Goal: Information Seeking & Learning: Compare options

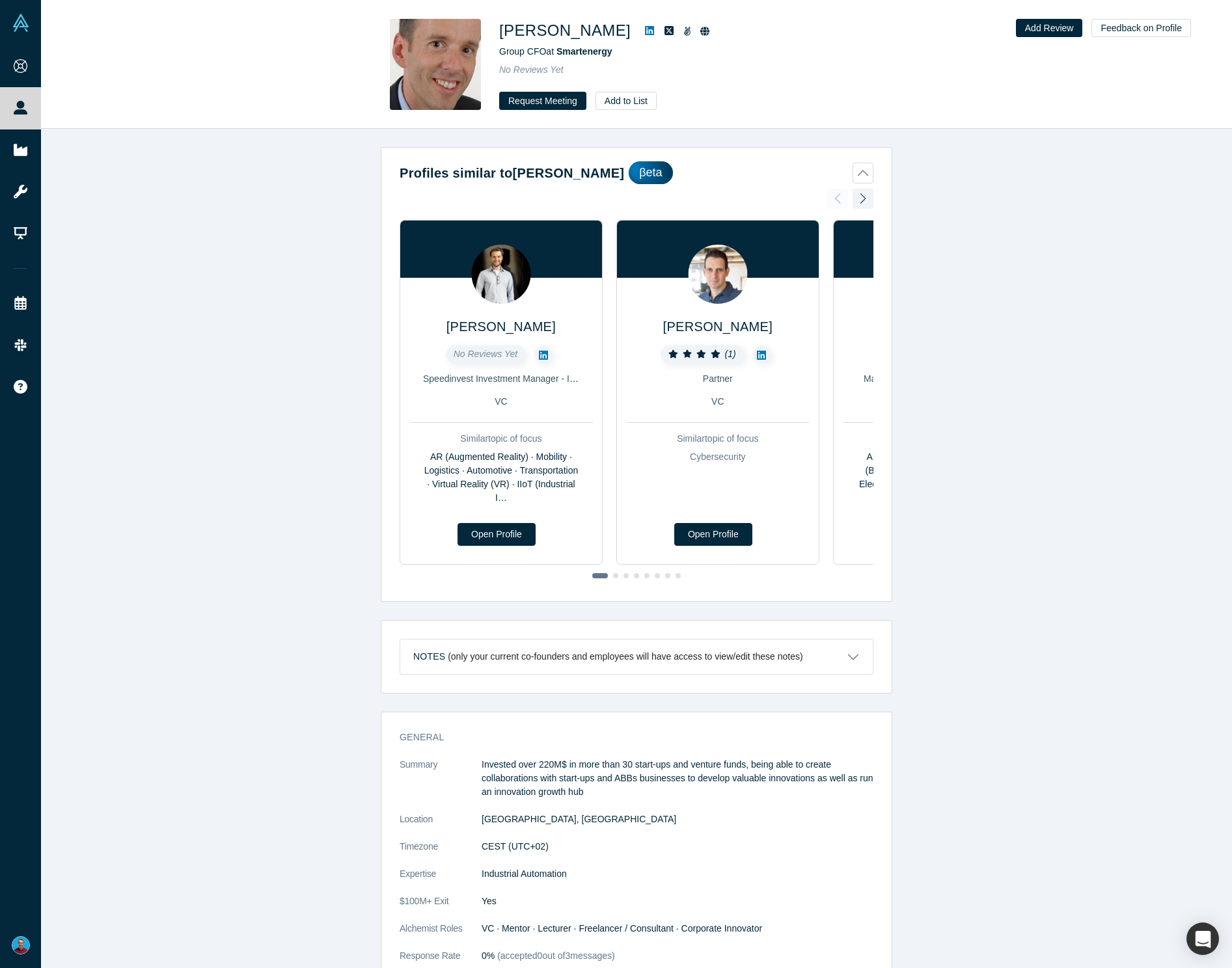
click at [579, 32] on h1 "Dr. René Cotting" at bounding box center [565, 30] width 131 height 24
copy div "Dr. René Cotting"
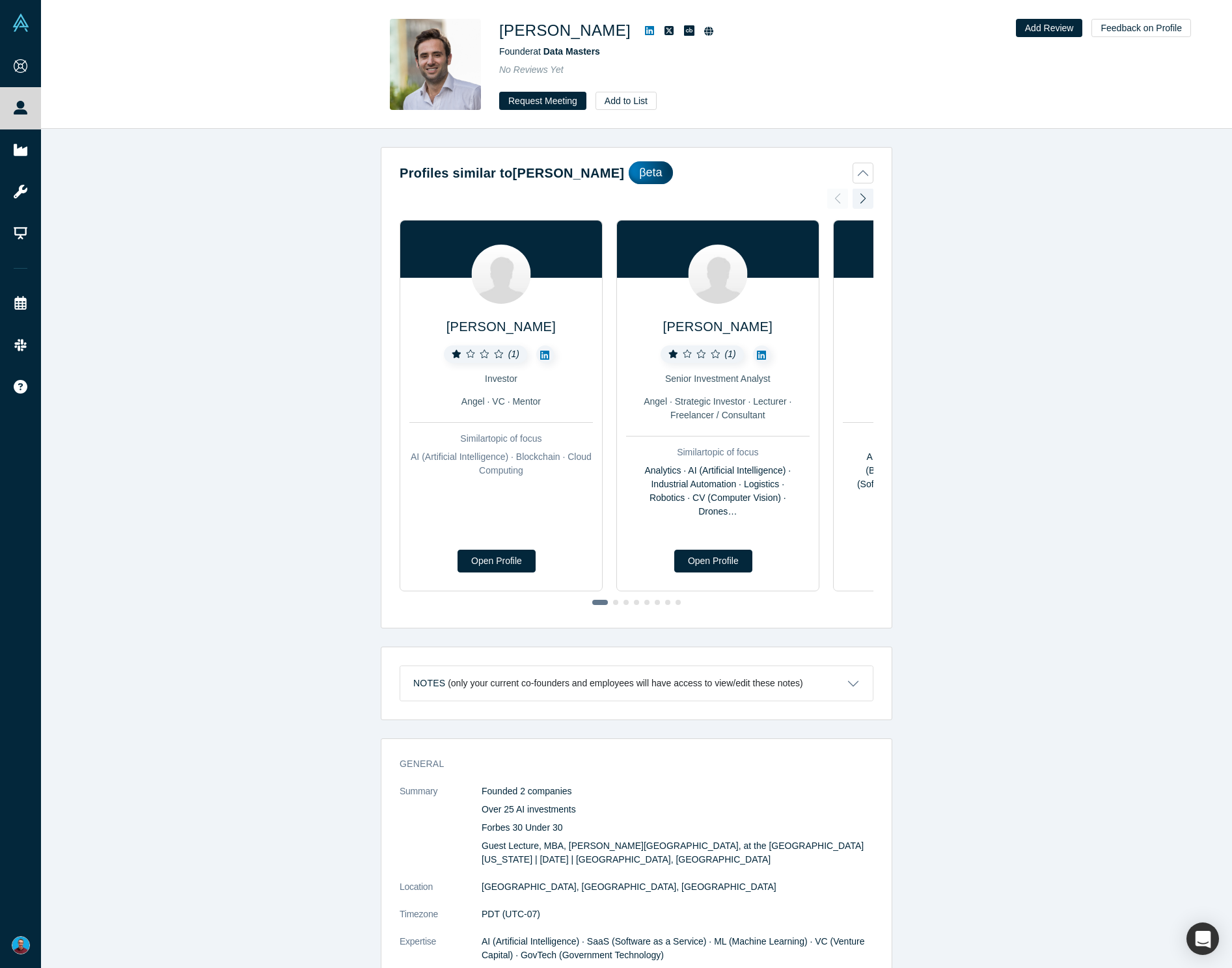
click at [644, 29] on icon at bounding box center [648, 30] width 9 height 9
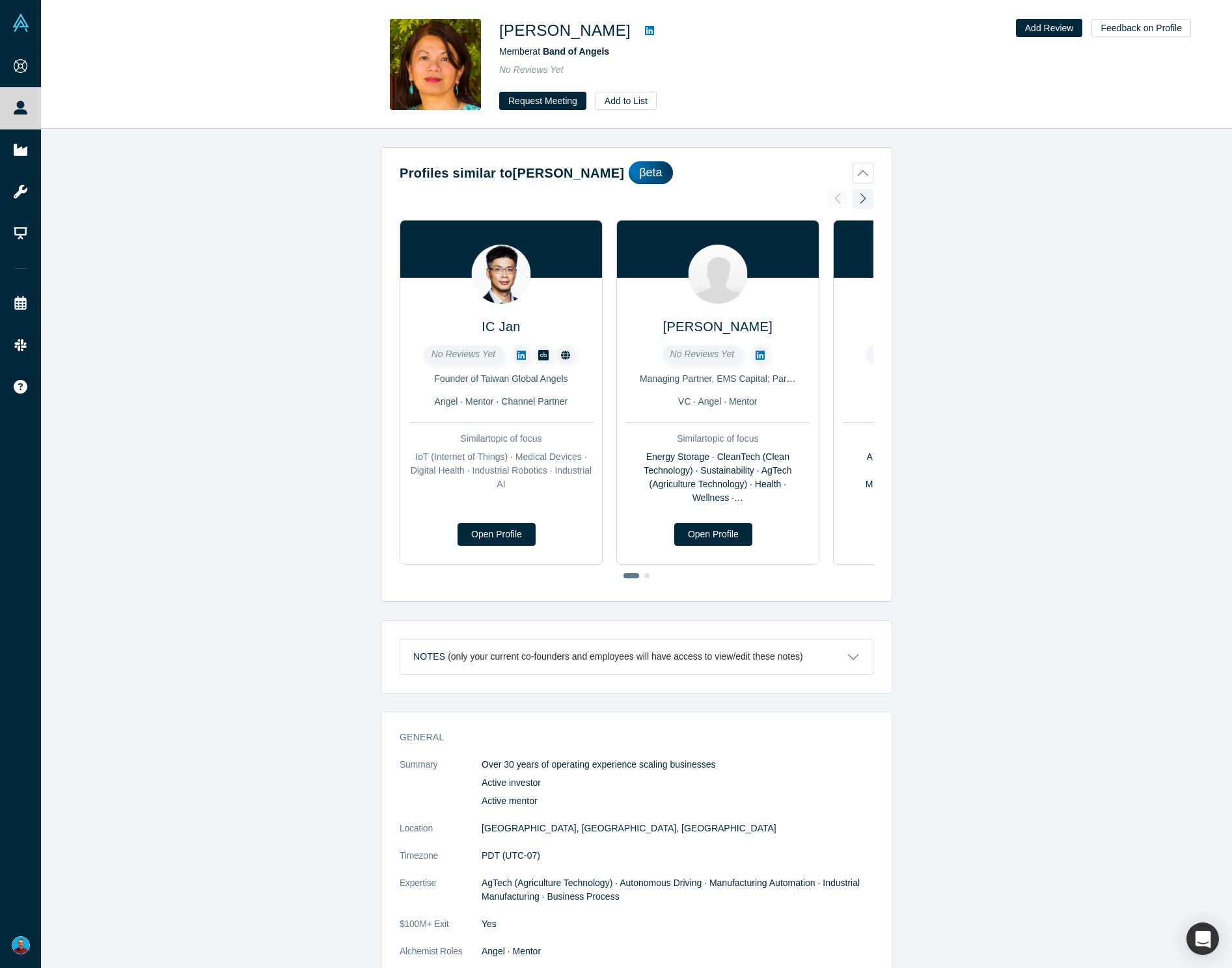
click at [644, 30] on icon at bounding box center [648, 30] width 9 height 11
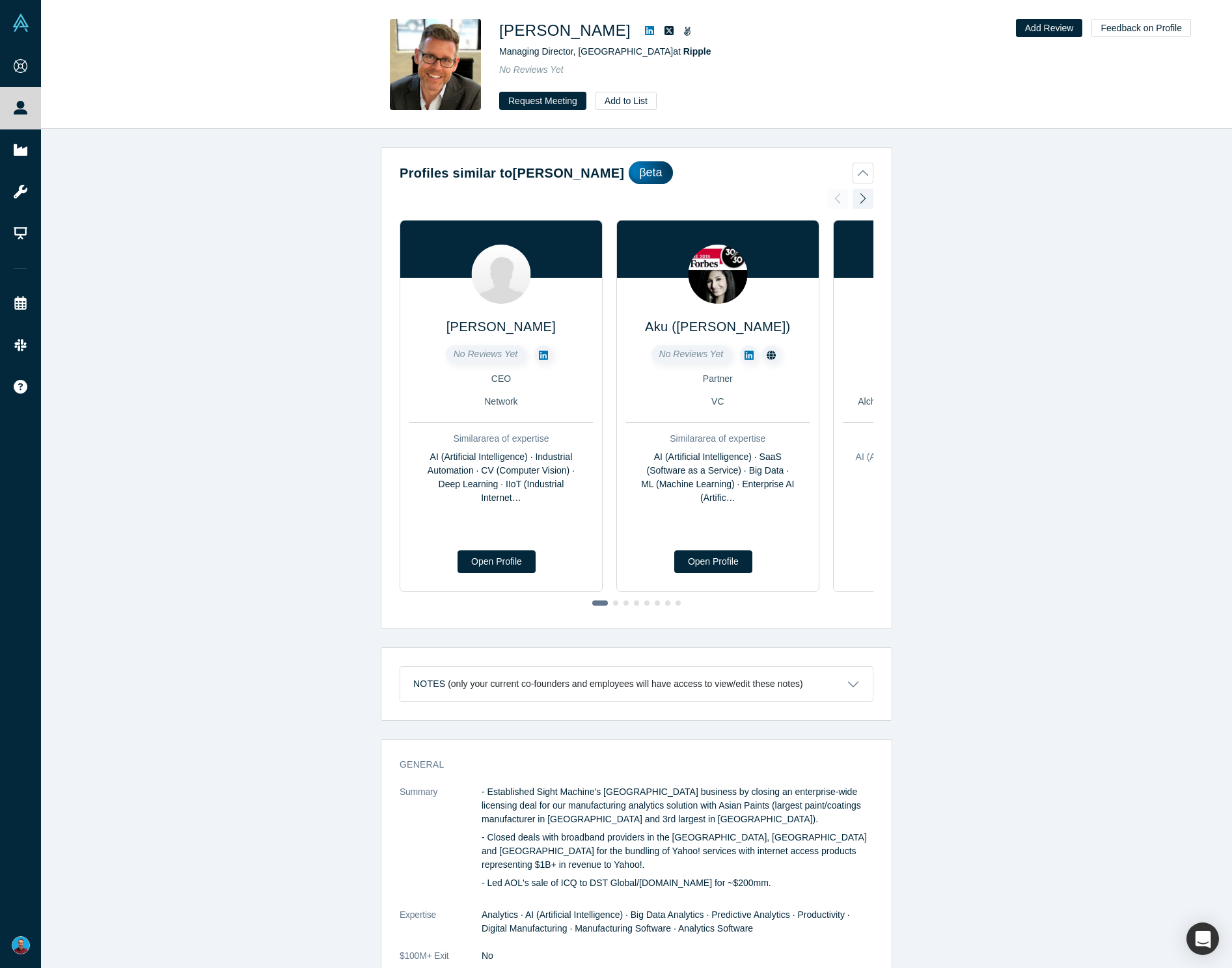
click at [644, 31] on icon at bounding box center [648, 30] width 9 height 11
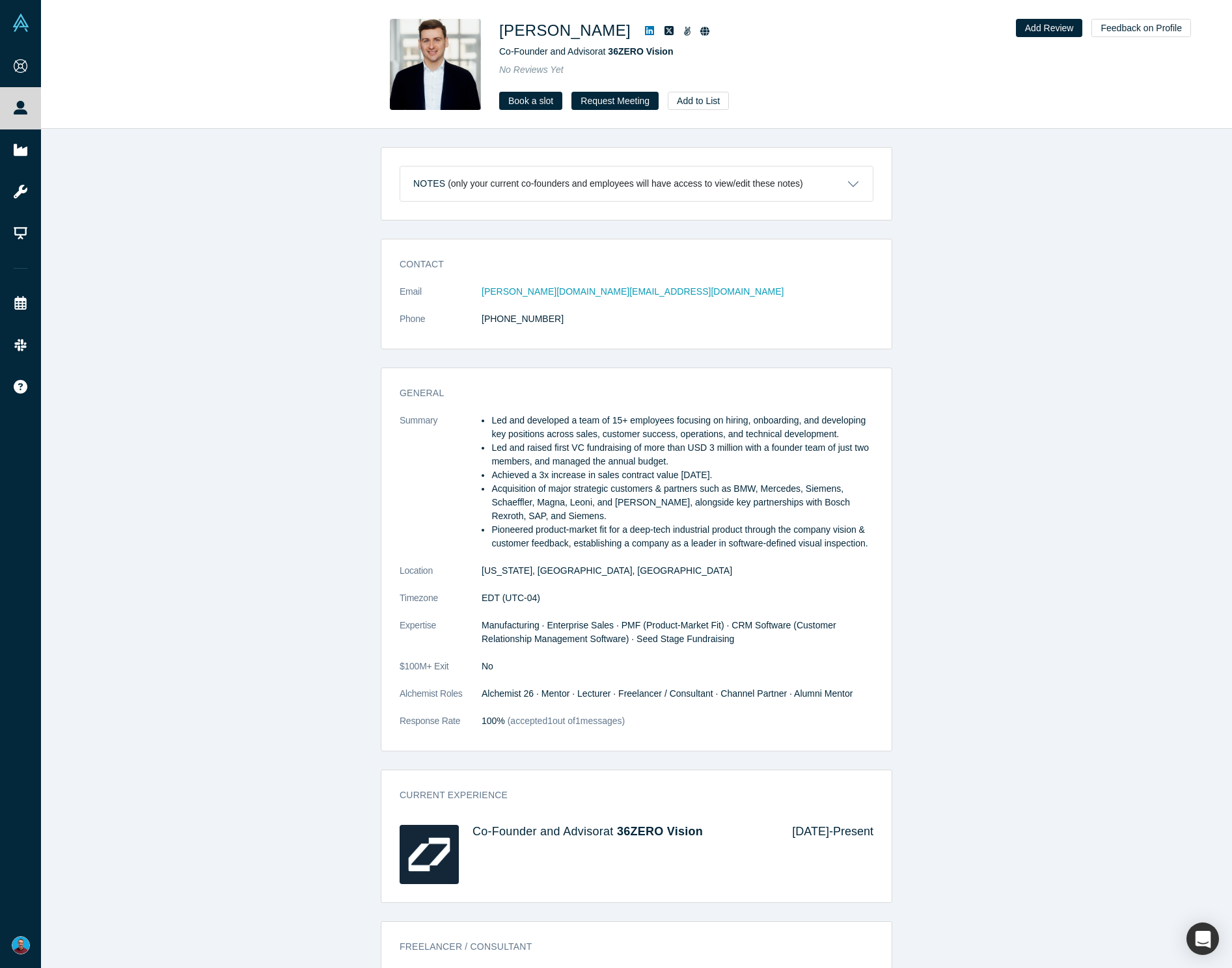
click at [644, 28] on icon at bounding box center [648, 30] width 9 height 9
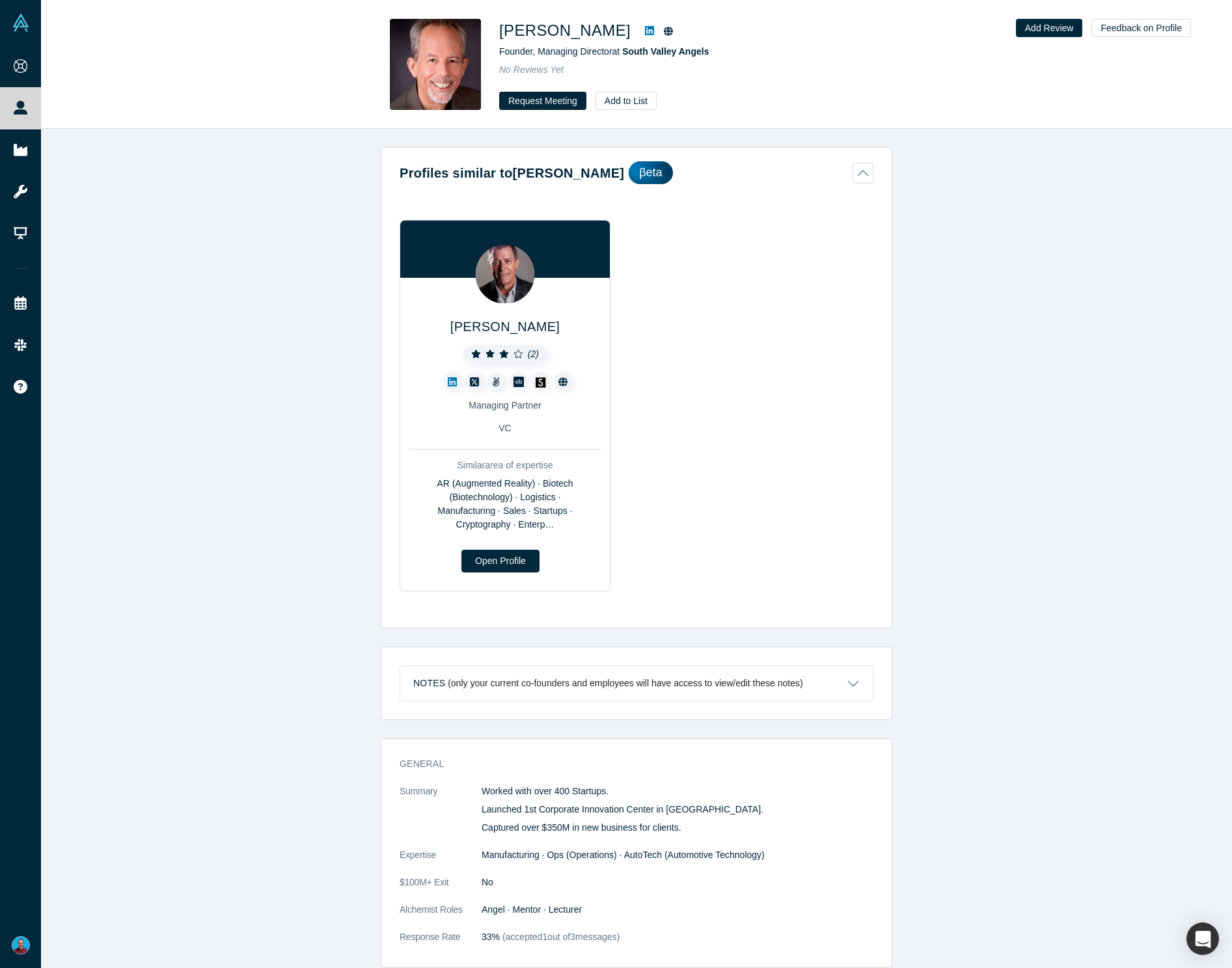
click at [644, 32] on icon at bounding box center [648, 30] width 9 height 11
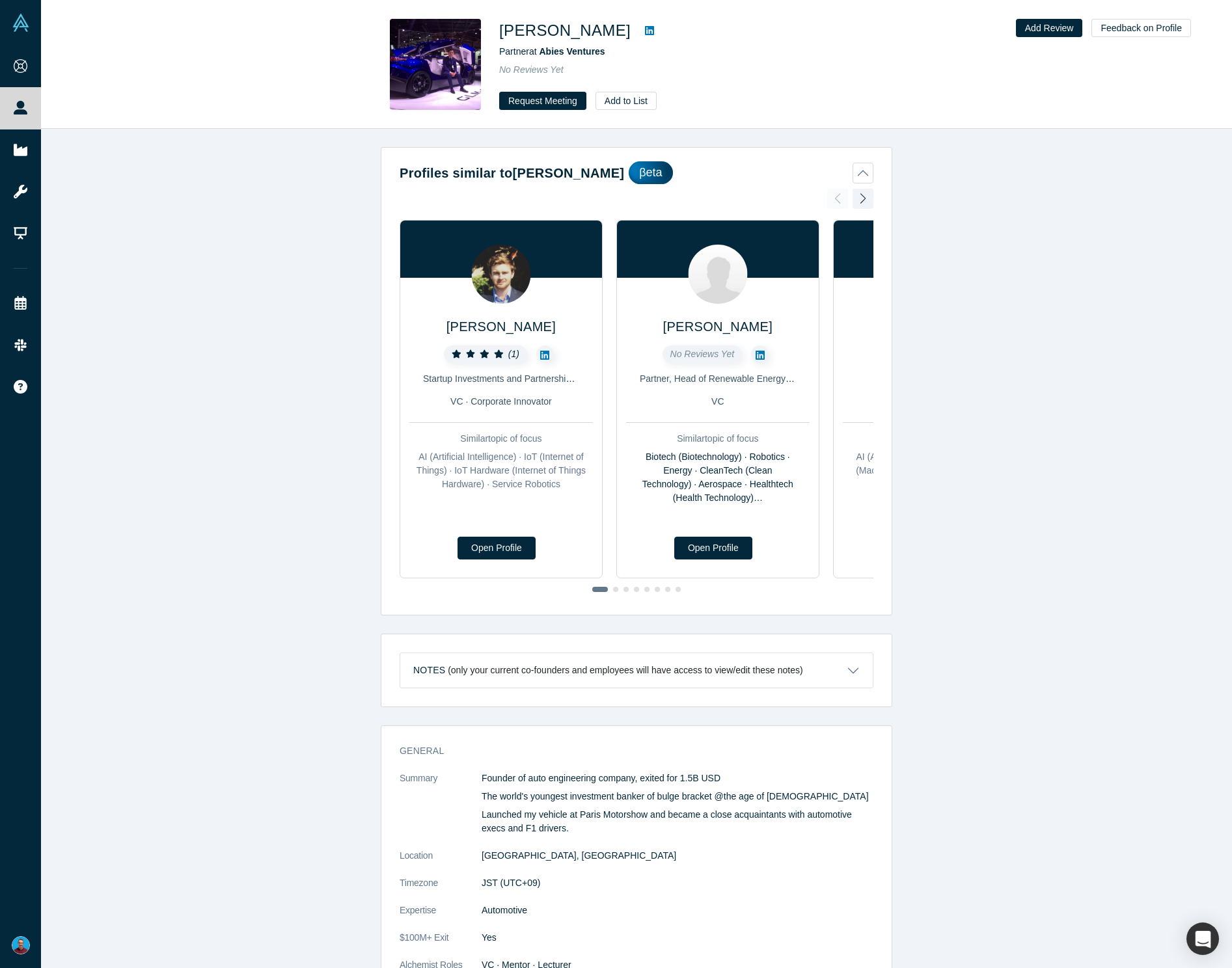
click at [644, 35] on icon at bounding box center [648, 30] width 9 height 9
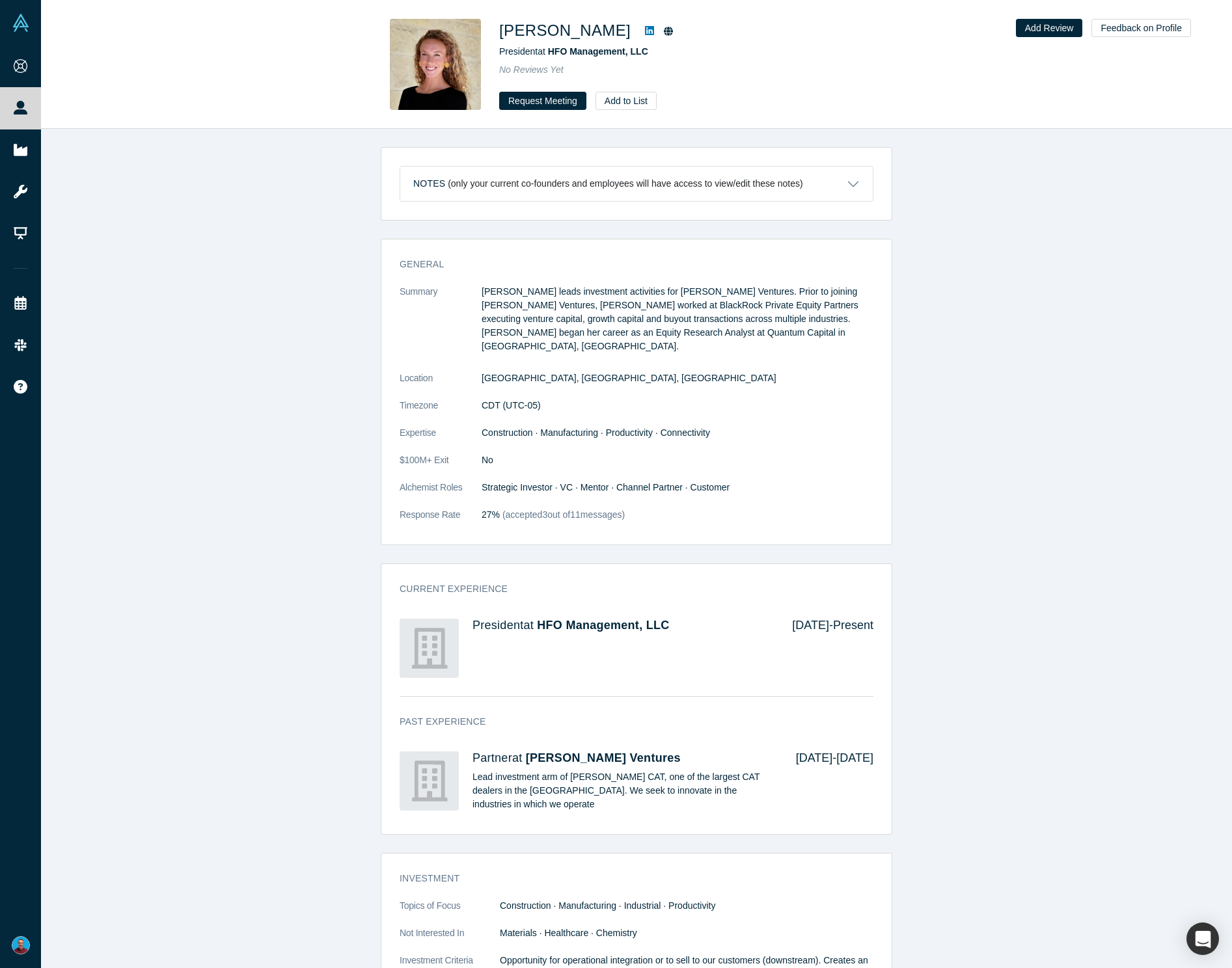
click at [644, 31] on icon at bounding box center [648, 30] width 9 height 11
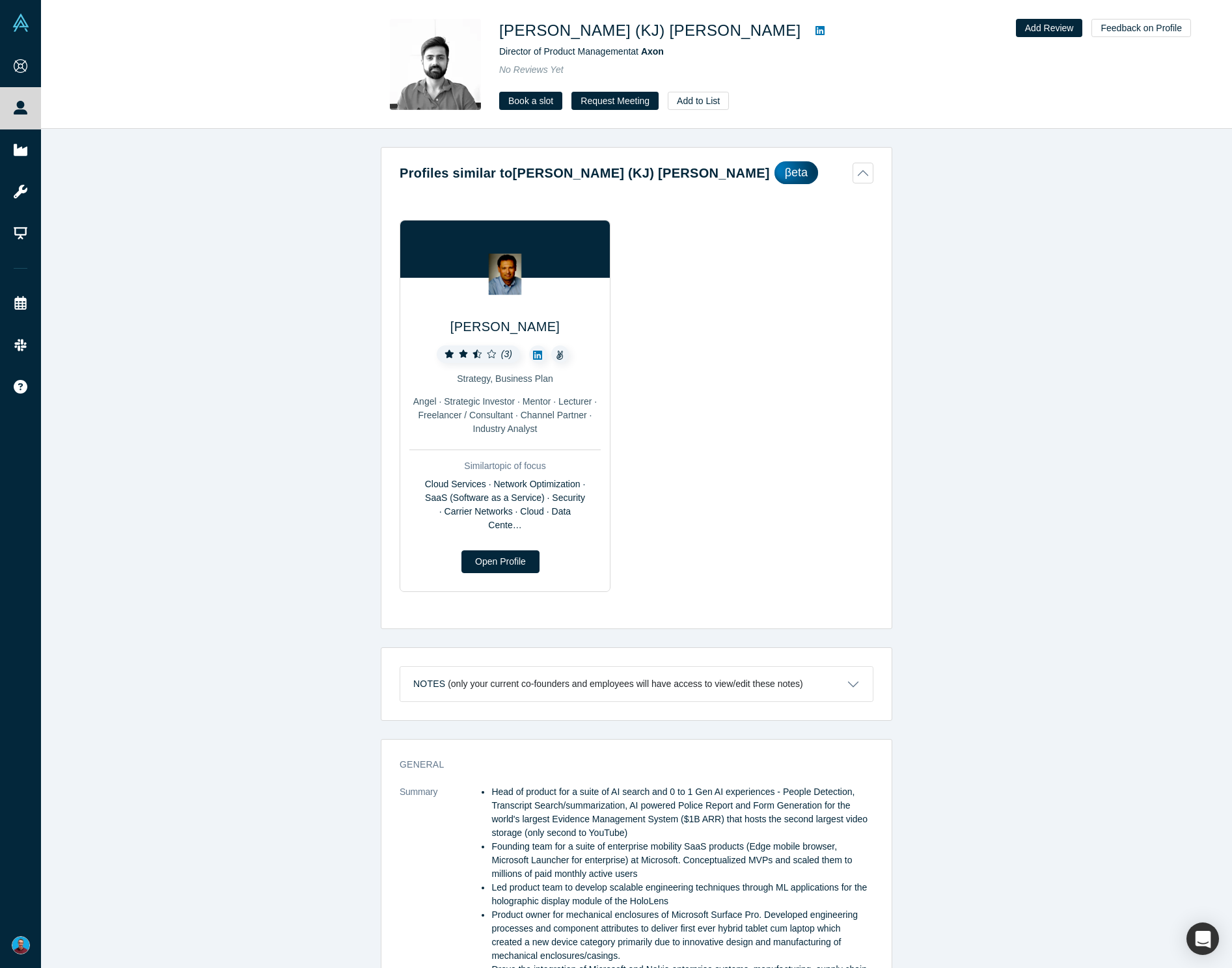
click at [815, 30] on icon at bounding box center [819, 30] width 9 height 11
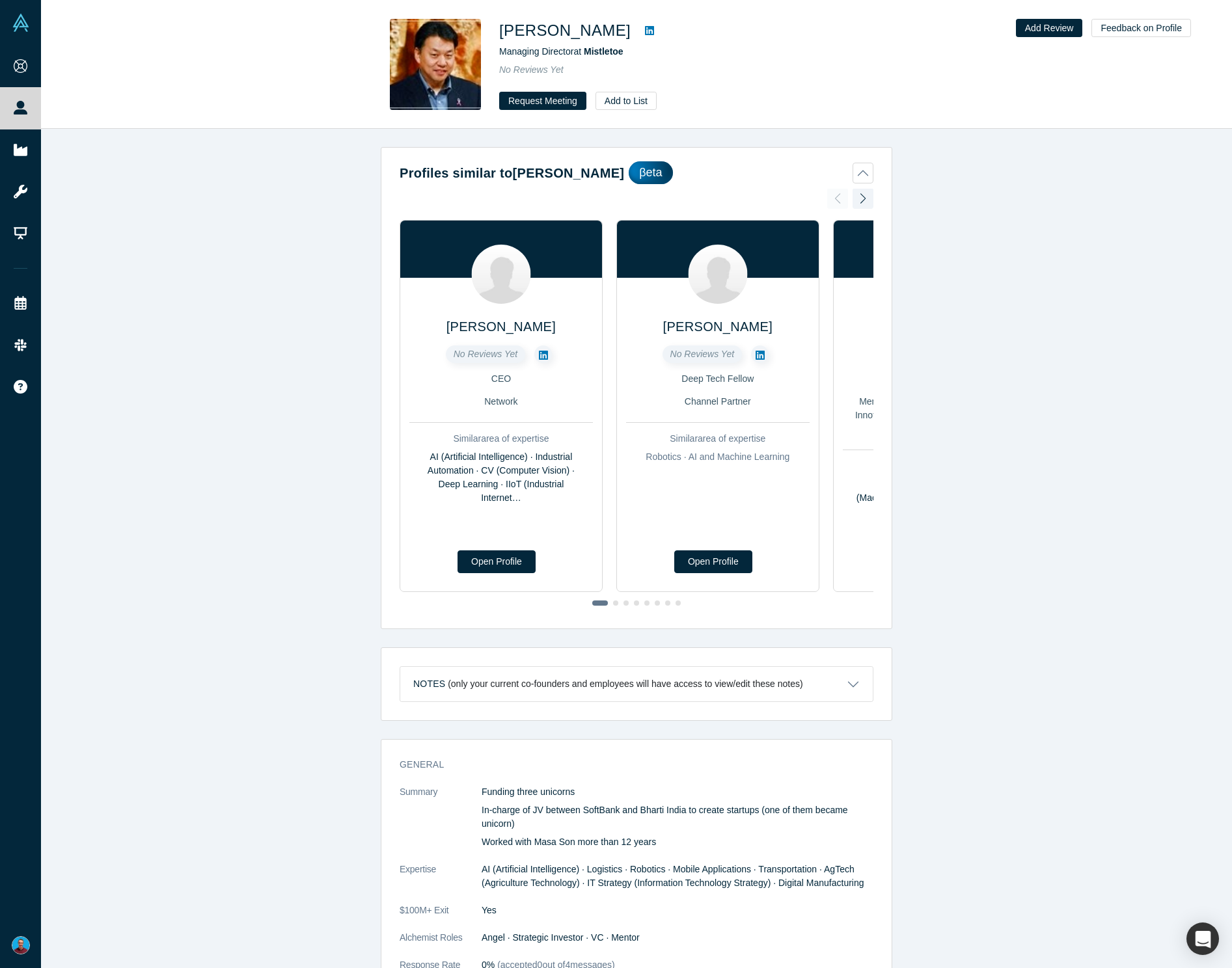
click at [644, 32] on icon at bounding box center [648, 30] width 9 height 11
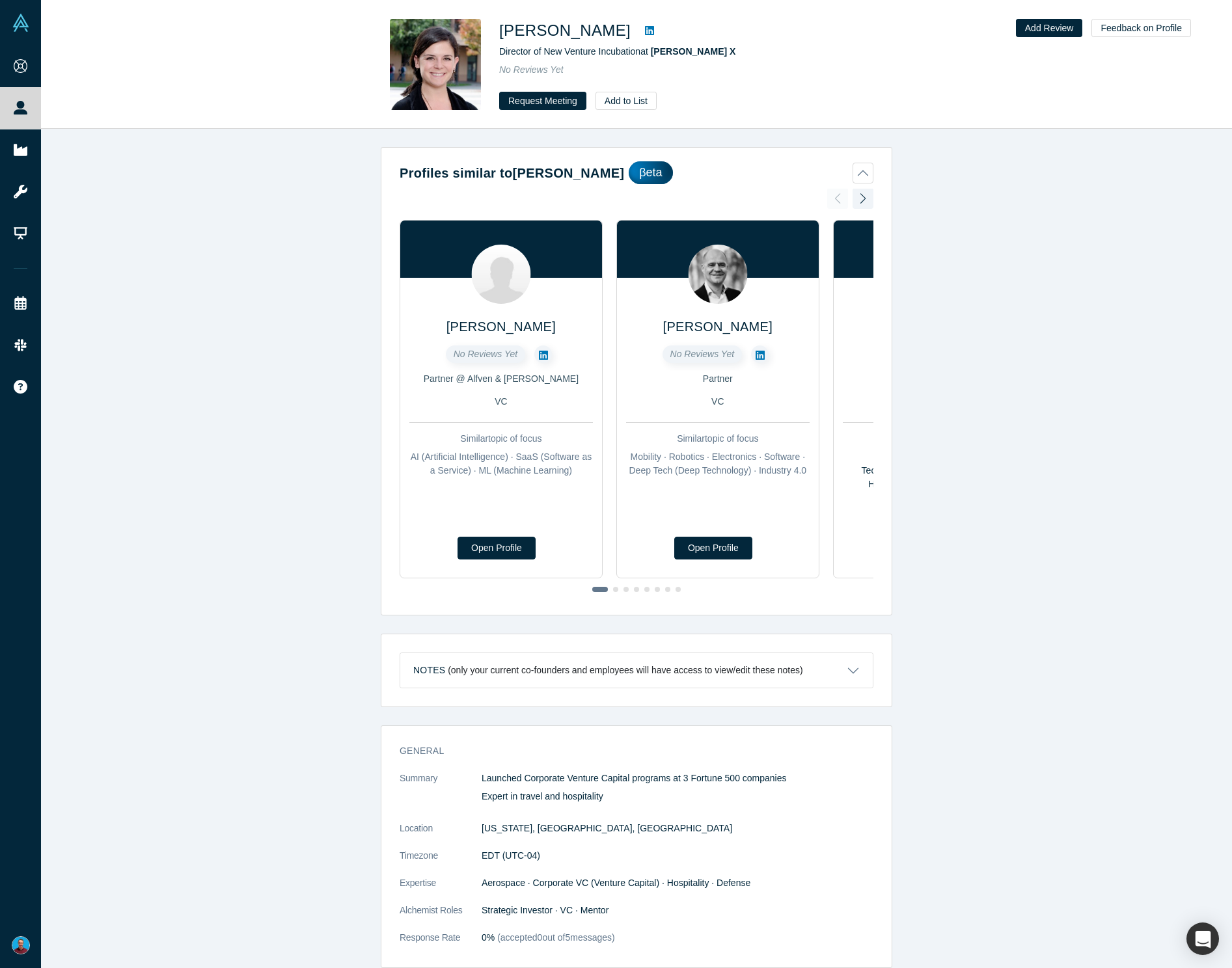
click at [654, 31] on icon at bounding box center [648, 30] width 9 height 11
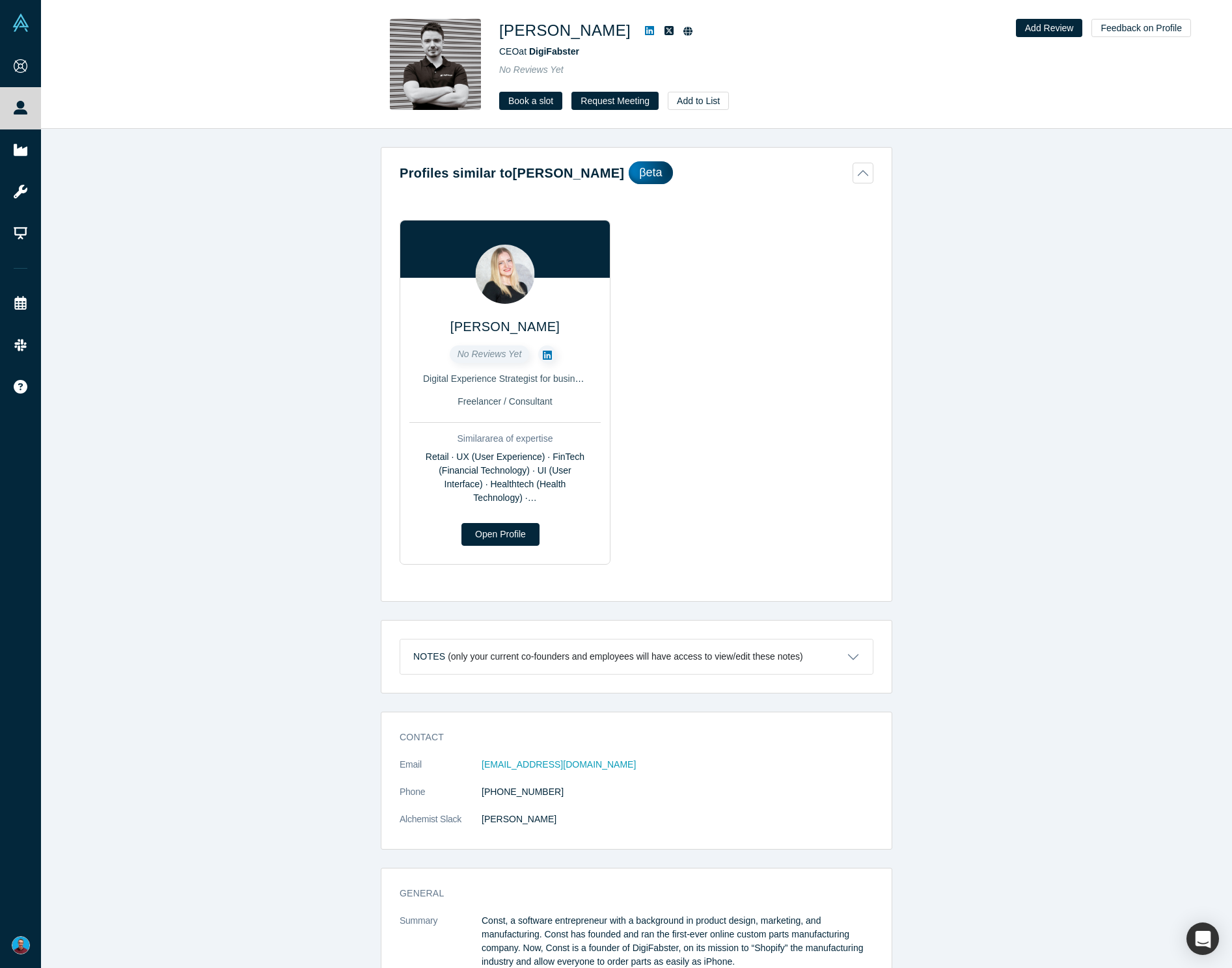
click at [644, 30] on icon at bounding box center [648, 30] width 9 height 9
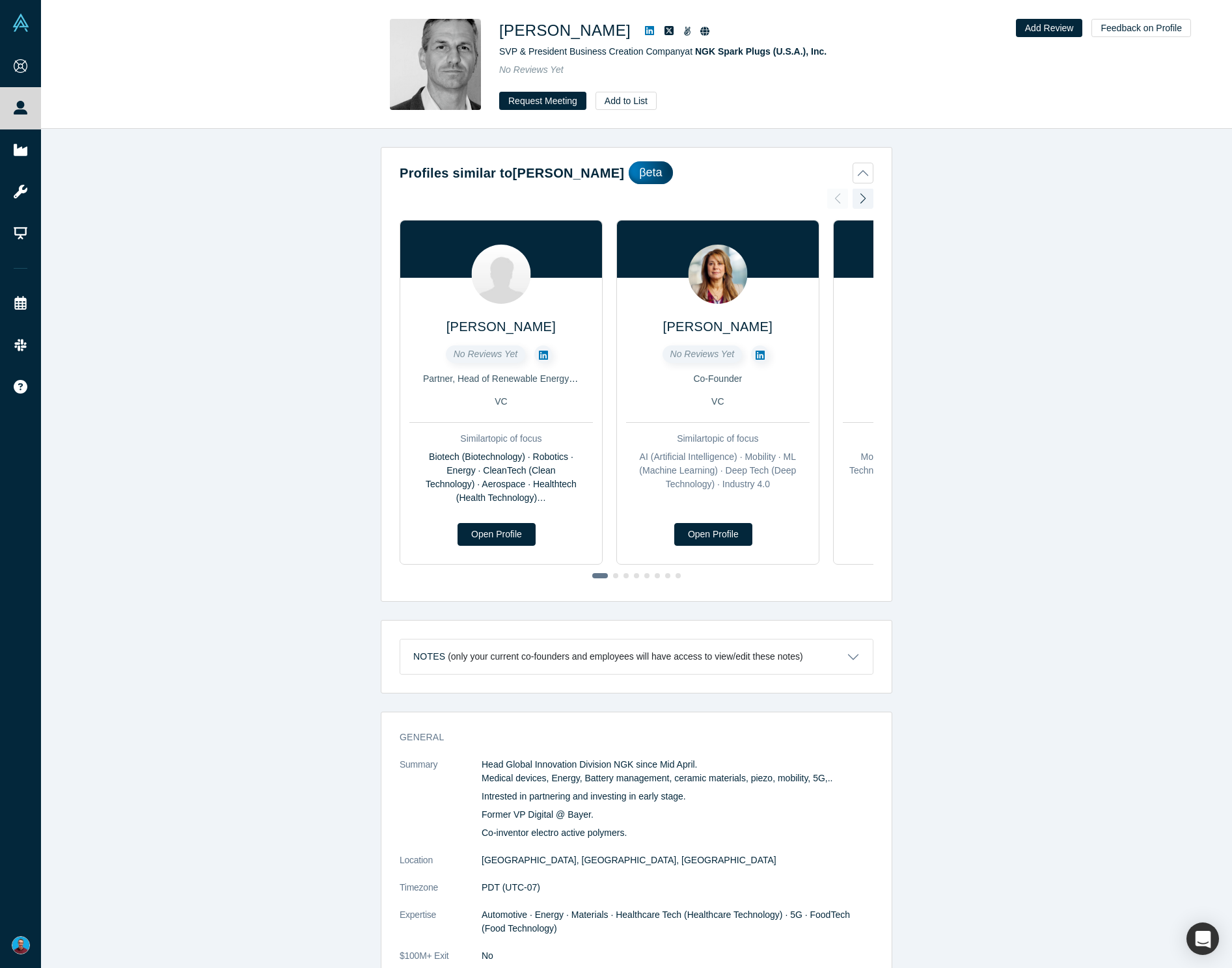
click at [644, 31] on icon at bounding box center [648, 30] width 9 height 11
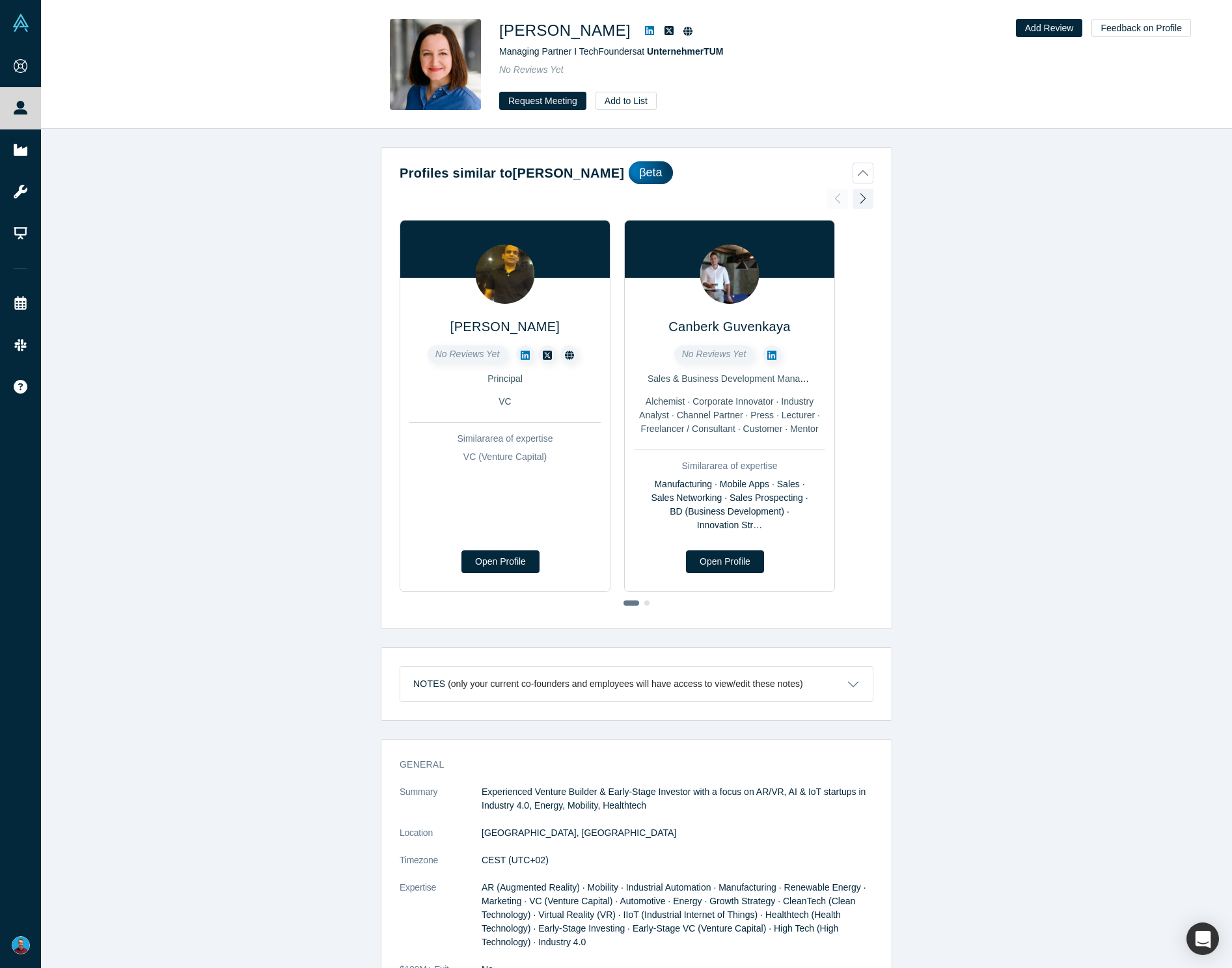
click at [644, 28] on icon at bounding box center [648, 30] width 9 height 9
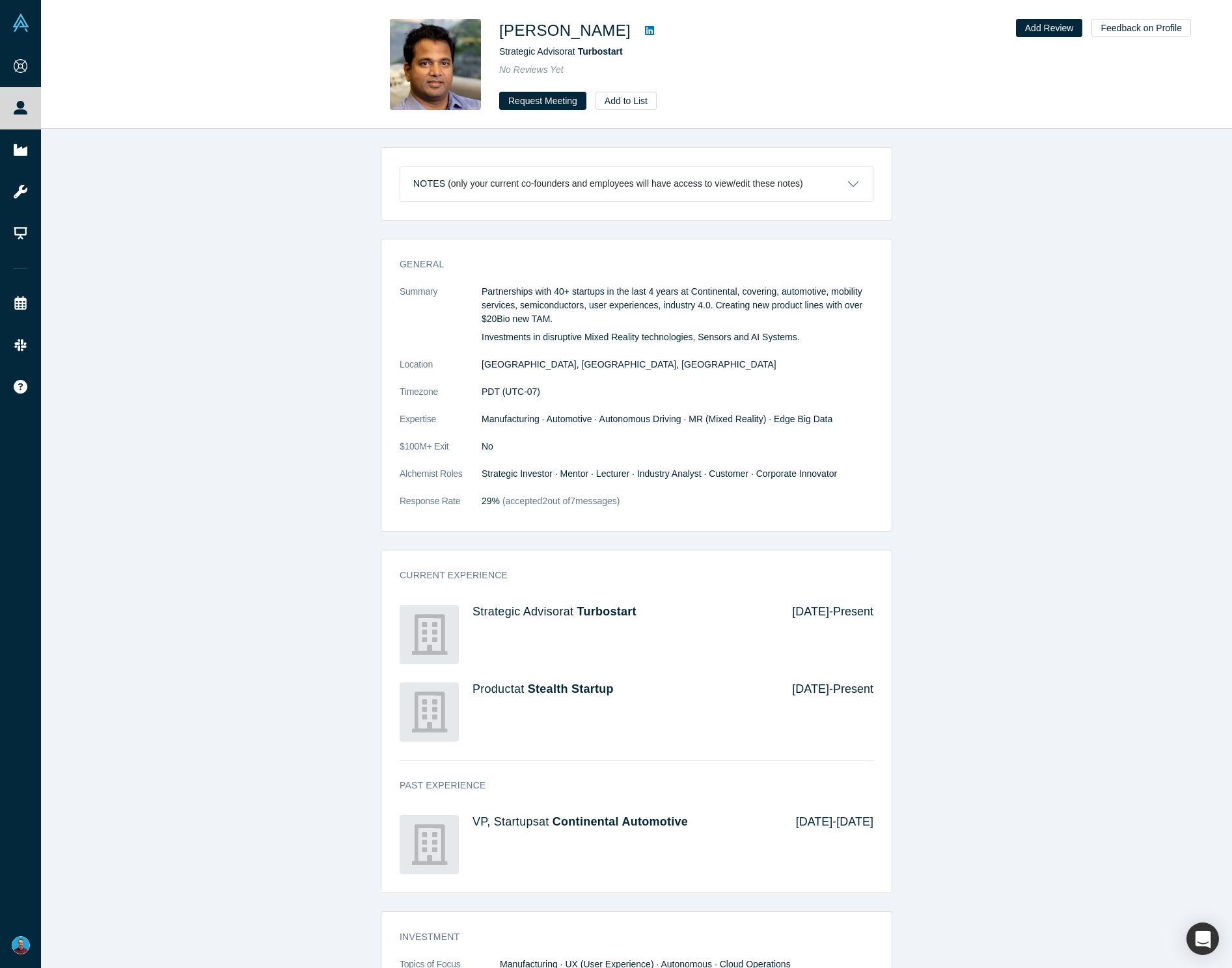
click at [644, 27] on icon at bounding box center [648, 30] width 9 height 9
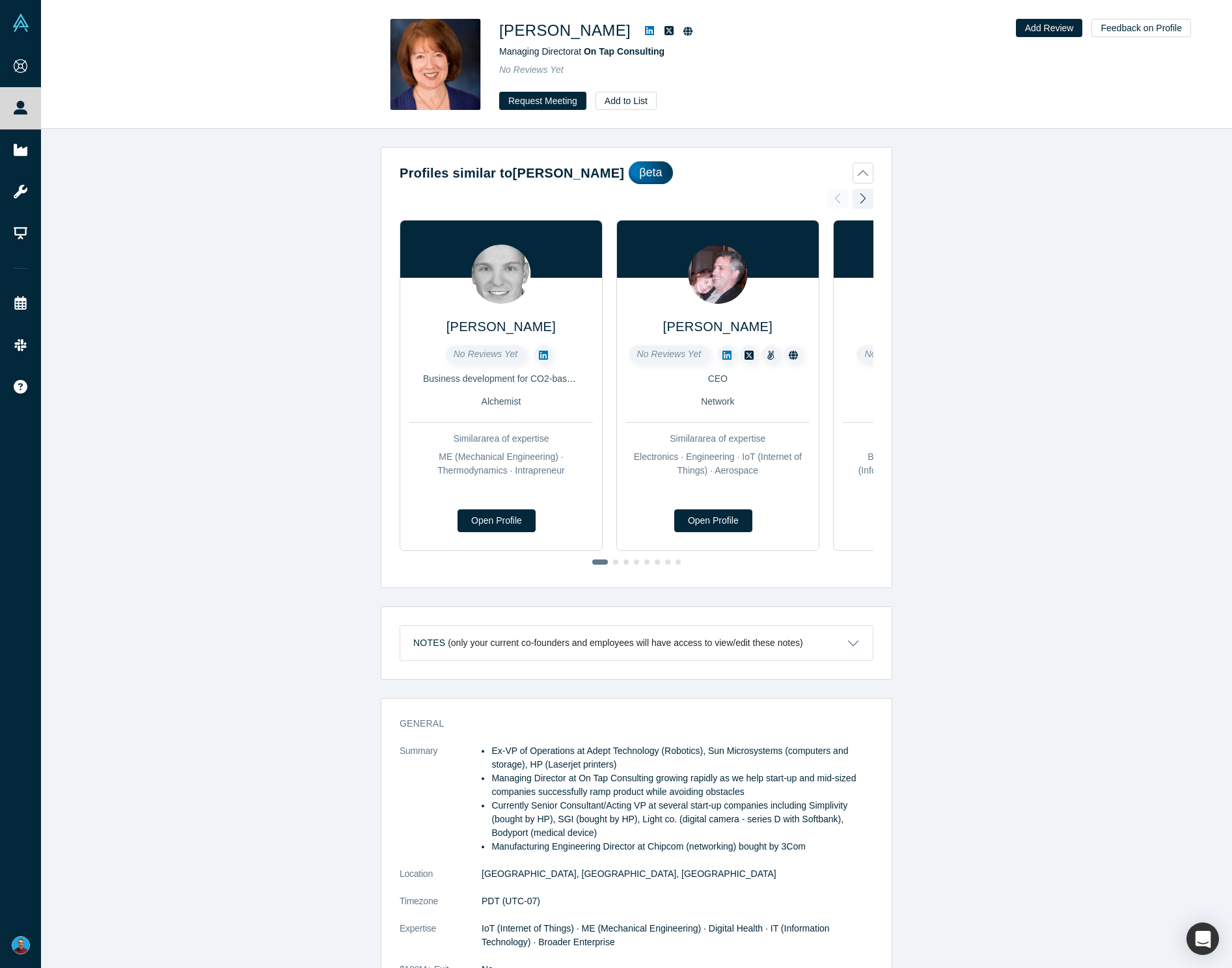
click at [644, 29] on icon at bounding box center [648, 30] width 9 height 9
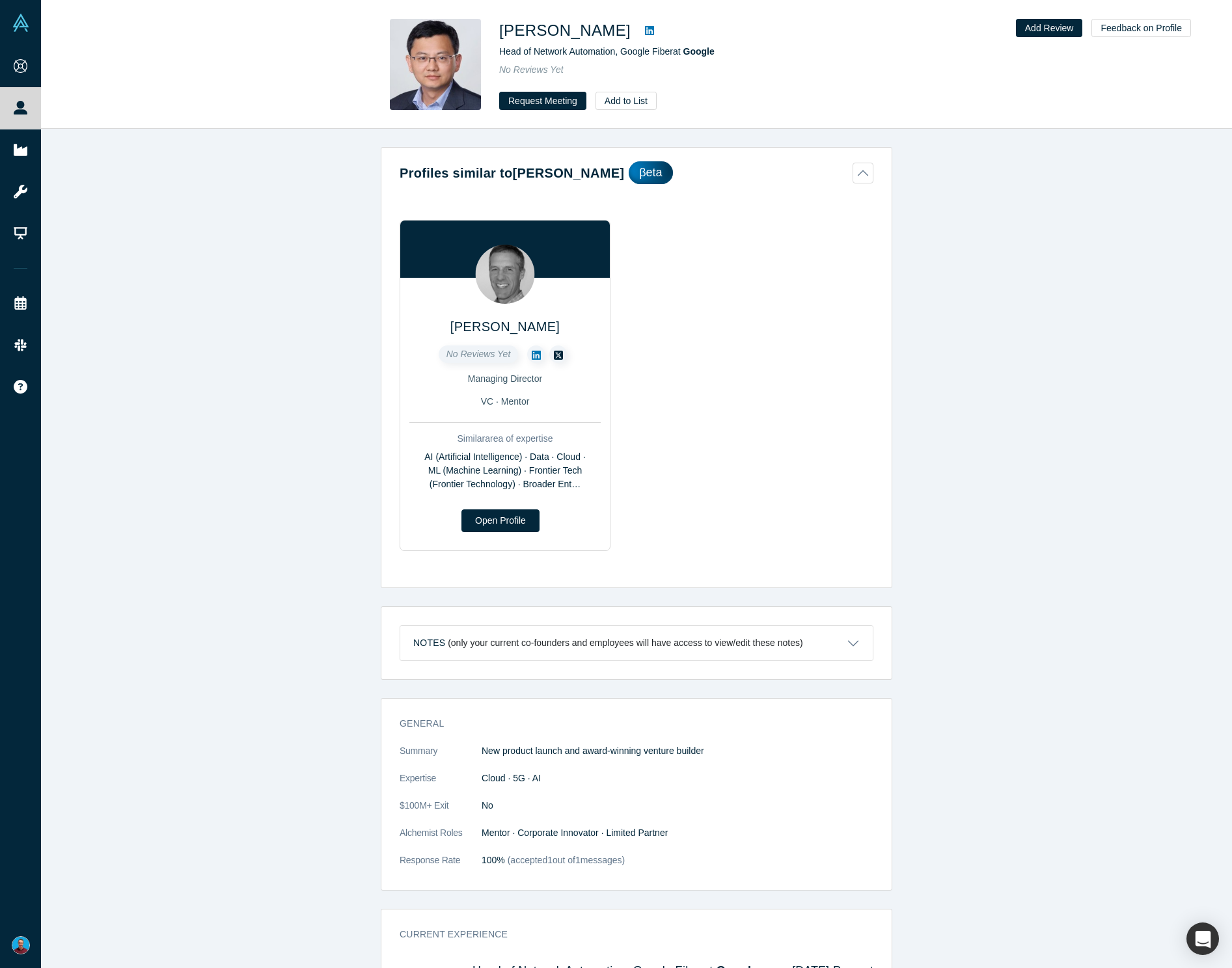
click at [644, 30] on icon at bounding box center [648, 30] width 9 height 11
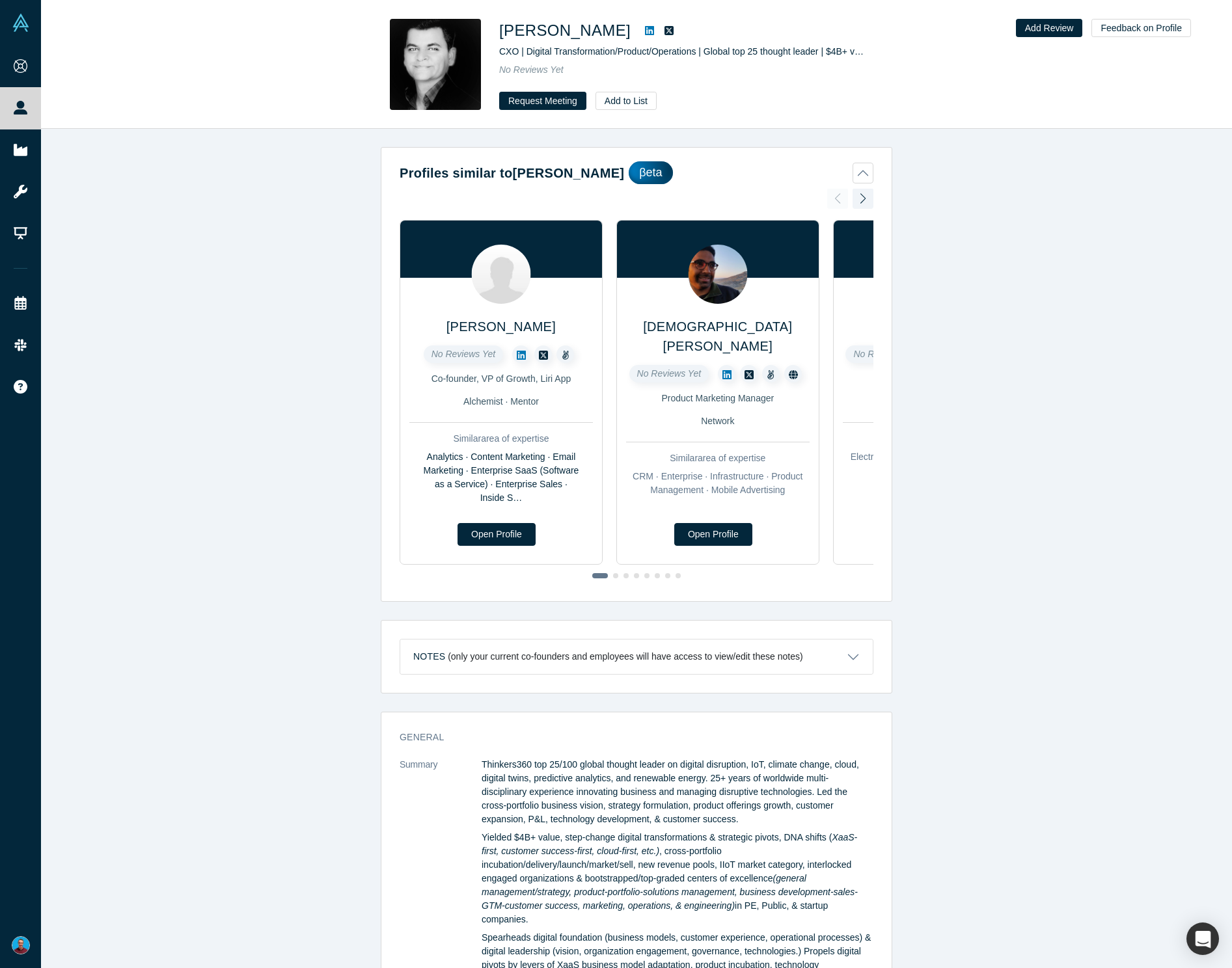
click at [644, 29] on icon at bounding box center [648, 30] width 9 height 9
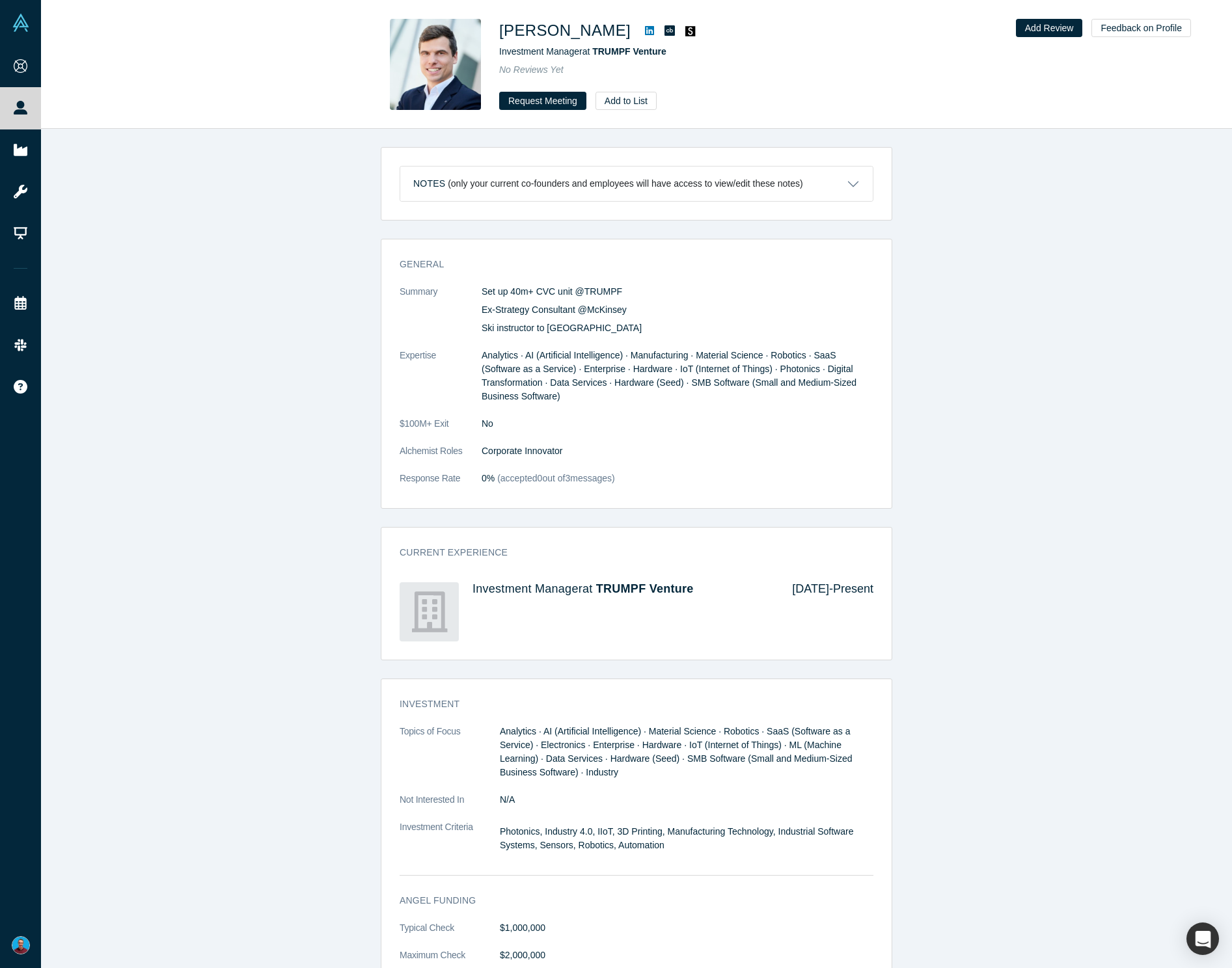
click at [644, 34] on icon at bounding box center [648, 30] width 9 height 9
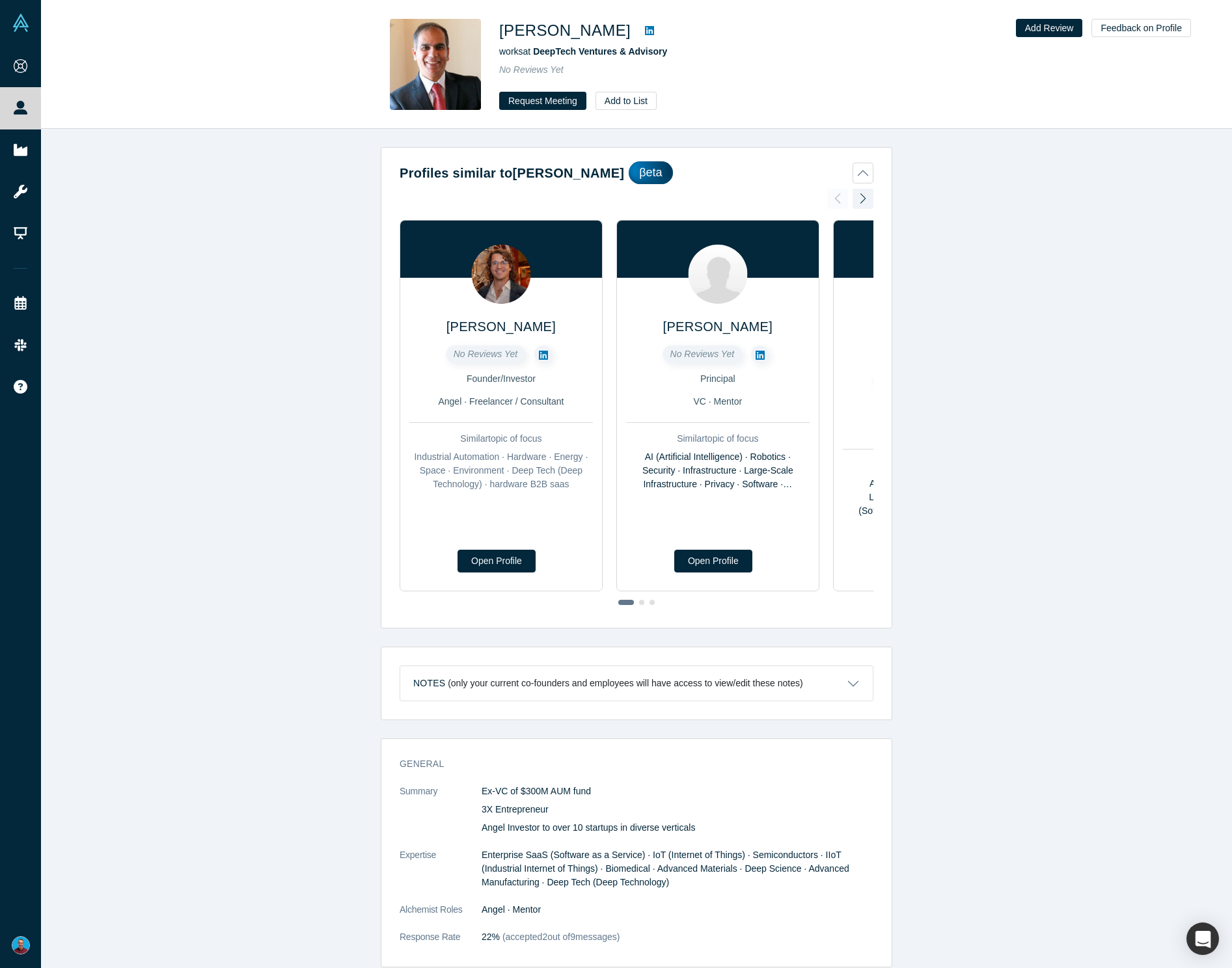
click at [646, 36] on link at bounding box center [649, 30] width 20 height 16
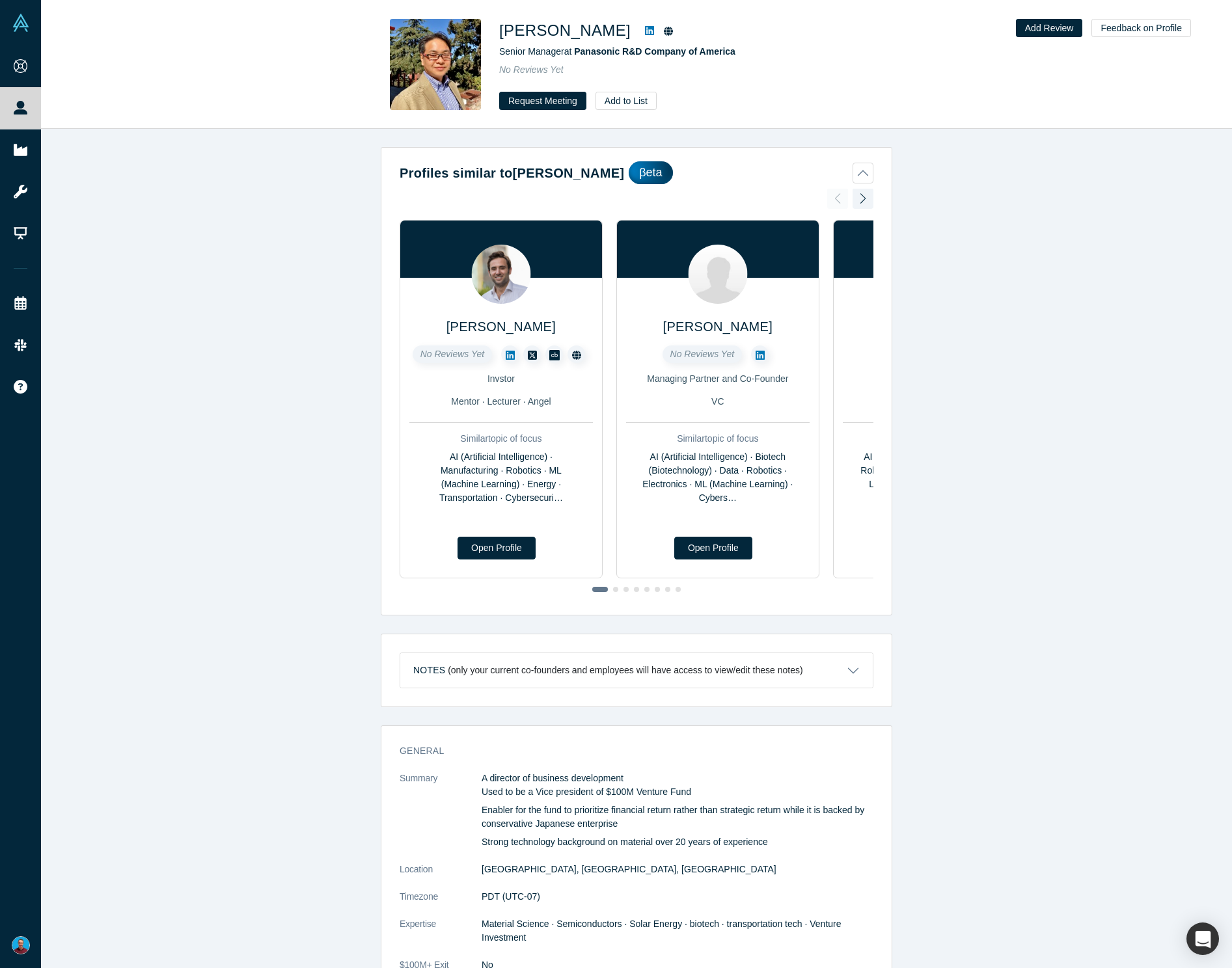
click at [651, 33] on icon at bounding box center [648, 30] width 9 height 9
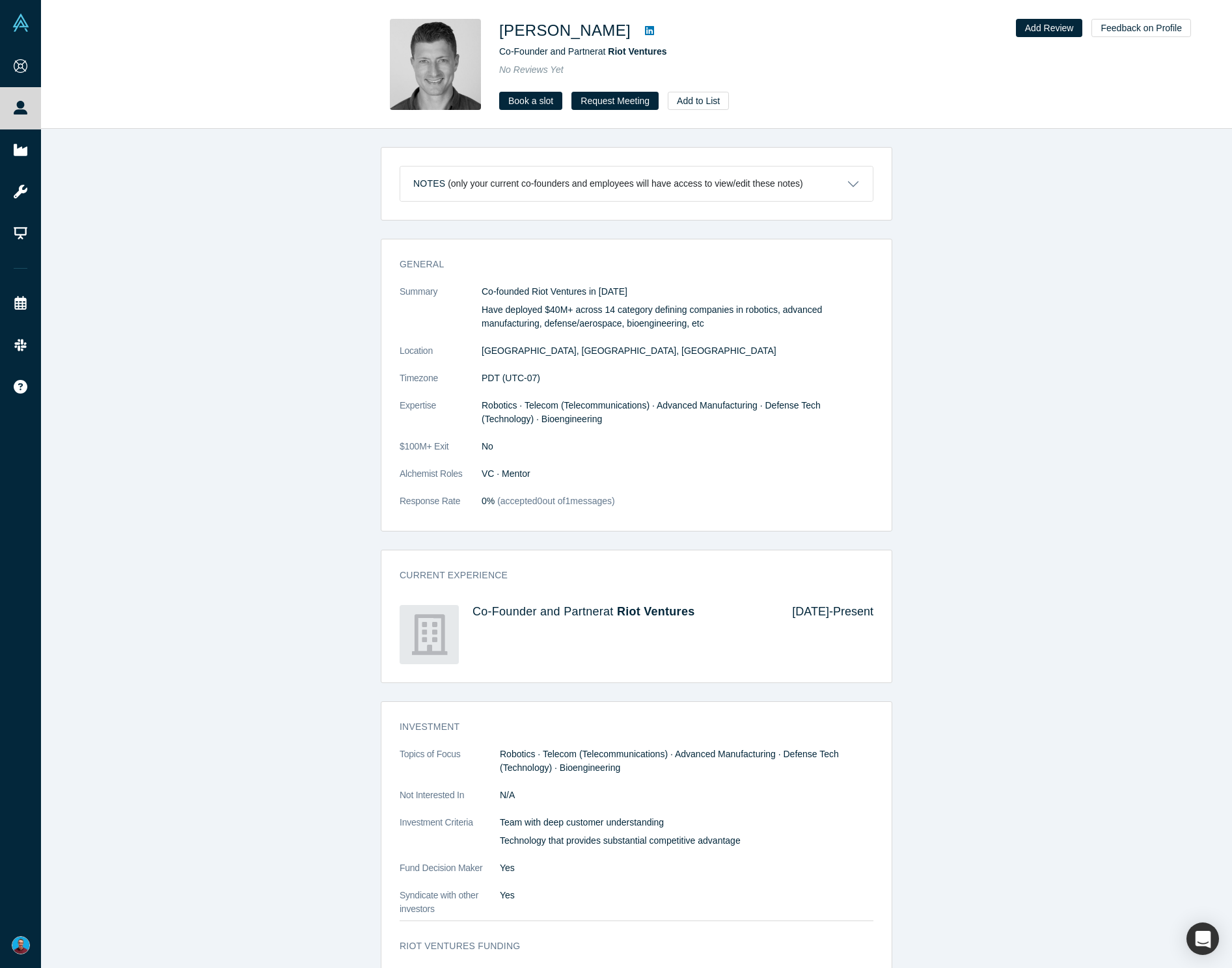
click at [644, 29] on icon at bounding box center [648, 30] width 9 height 9
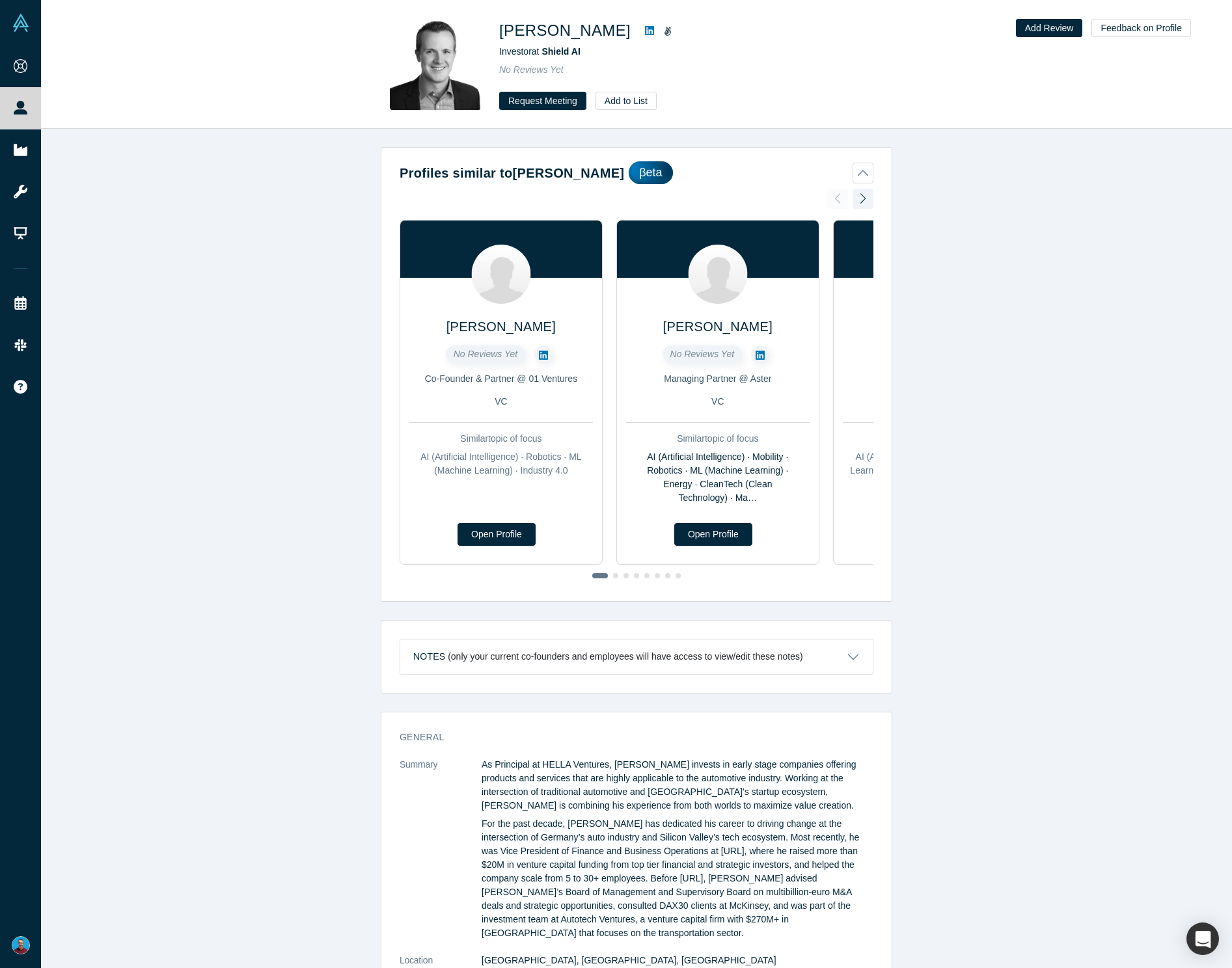
click at [644, 30] on icon at bounding box center [648, 30] width 9 height 9
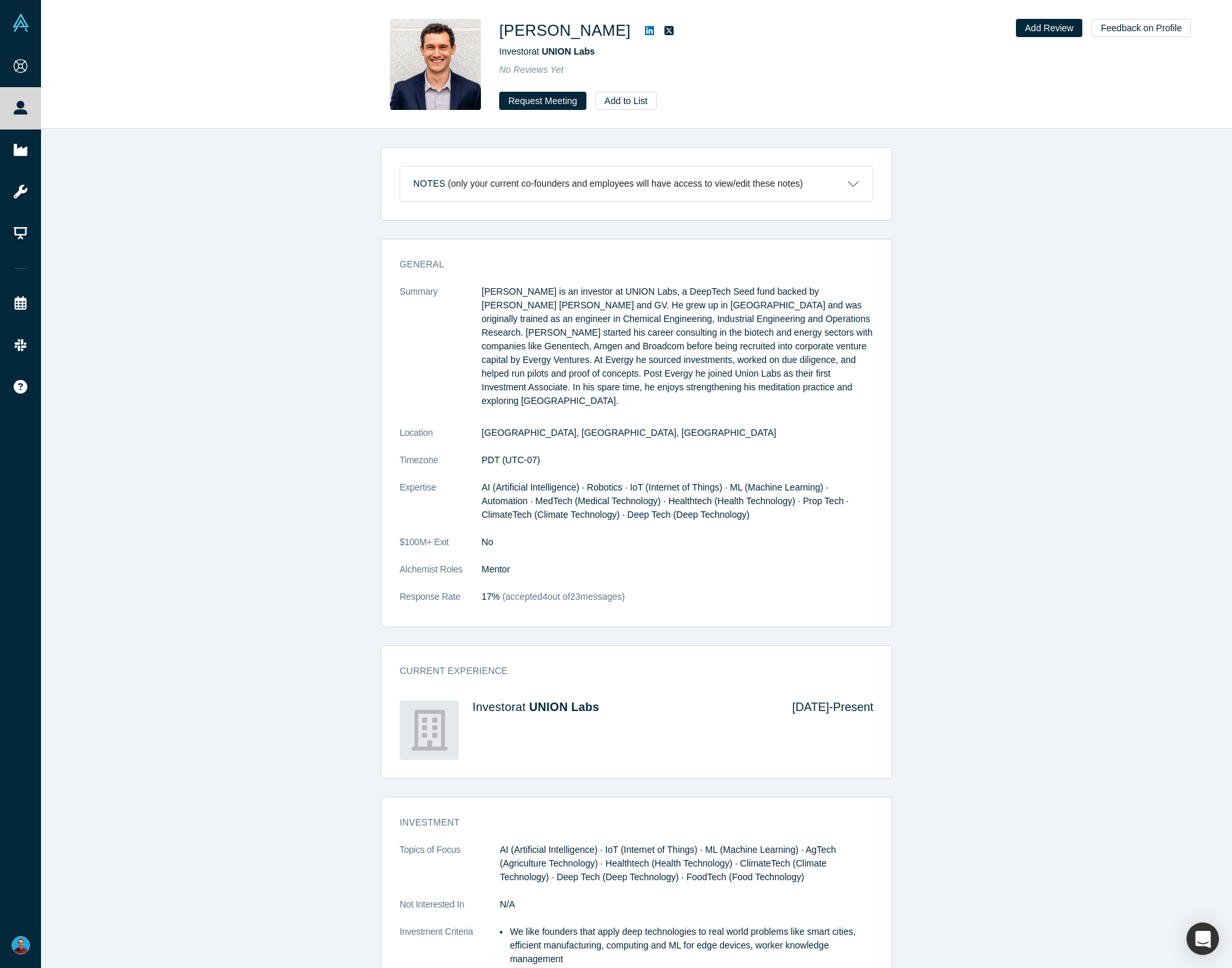
click at [644, 29] on icon at bounding box center [648, 30] width 9 height 9
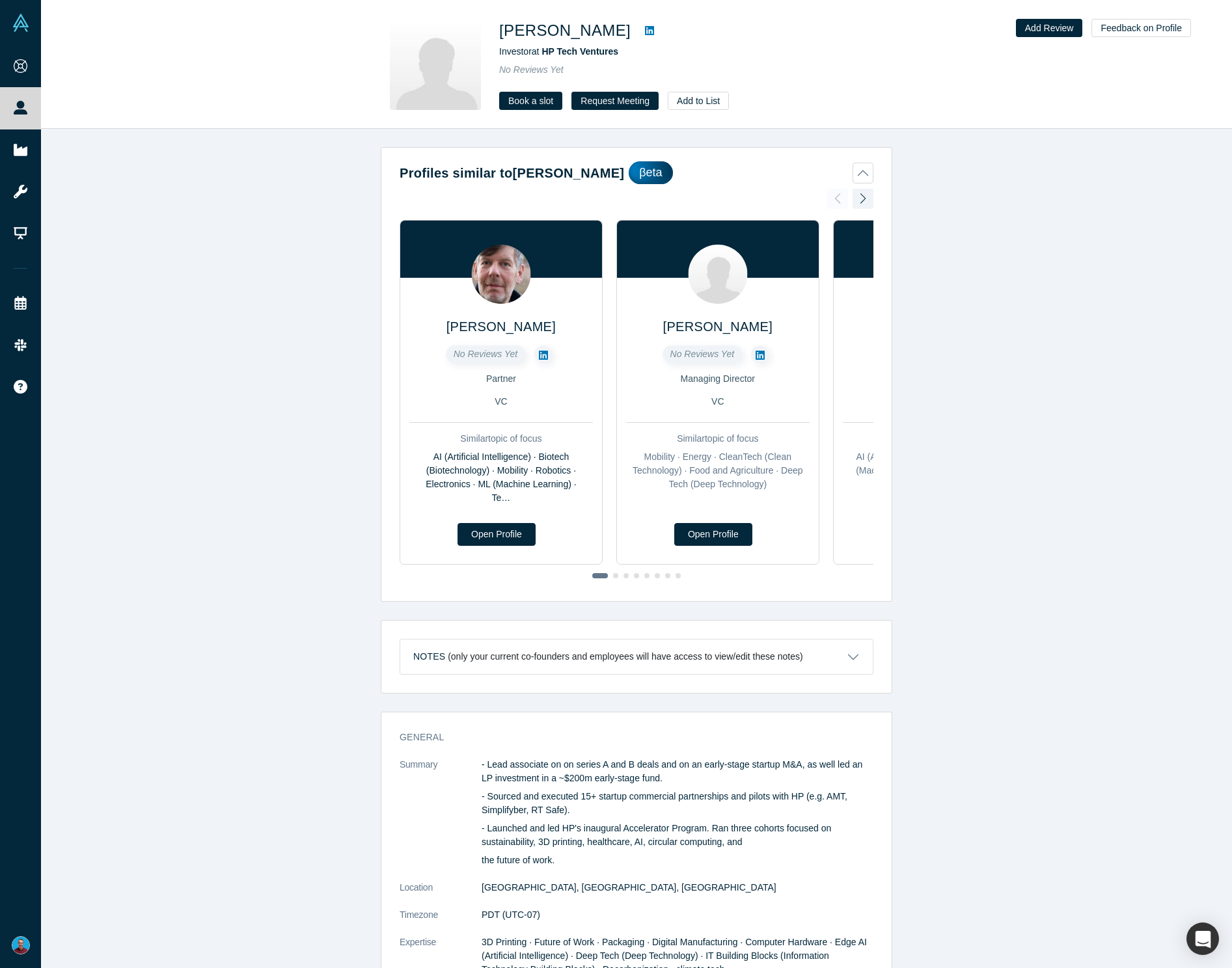
click at [644, 30] on icon at bounding box center [648, 30] width 9 height 11
